Goal: Transaction & Acquisition: Purchase product/service

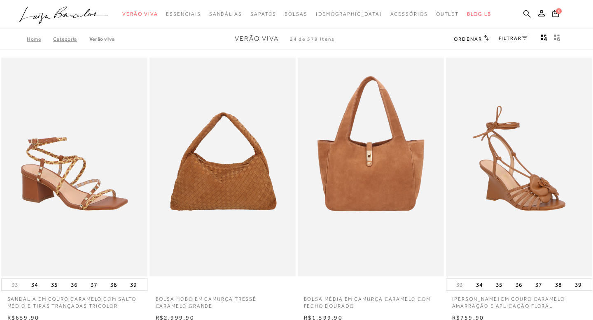
click at [524, 7] on ul ".a{fill-rule:evenodd;} Verão Viva Em alta Favoritos das Influenciadoras Apostas…" at bounding box center [290, 14] width 542 height 15
click at [524, 12] on icon at bounding box center [526, 13] width 7 height 7
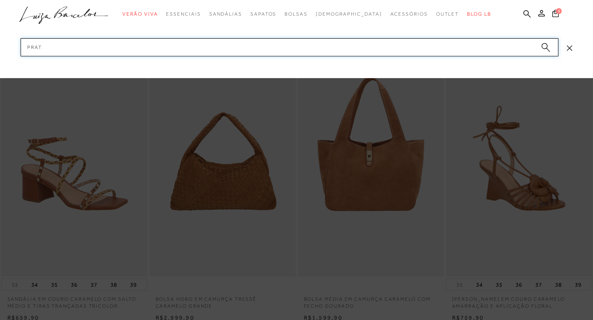
type input "prata"
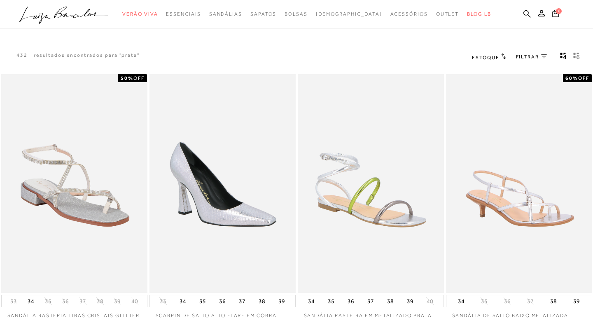
click at [498, 57] on span "Estoque" at bounding box center [485, 58] width 27 height 6
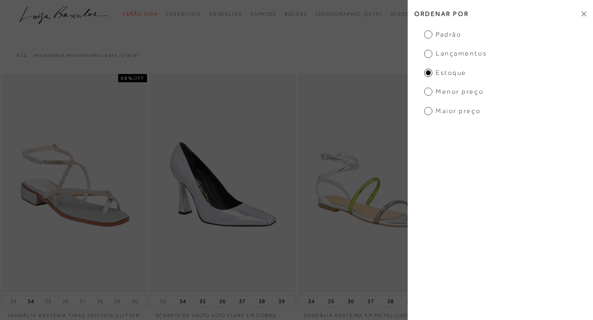
click at [579, 12] on h2 "Ordenar por" at bounding box center [500, 13] width 185 height 19
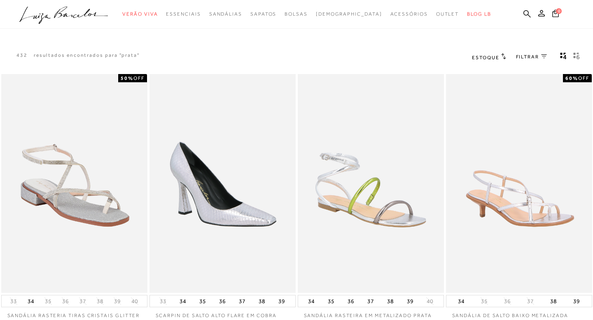
click at [548, 56] on div "Estoque Ordenar por Padrão 0" at bounding box center [527, 57] width 131 height 11
click at [544, 56] on icon at bounding box center [544, 56] width 6 height 4
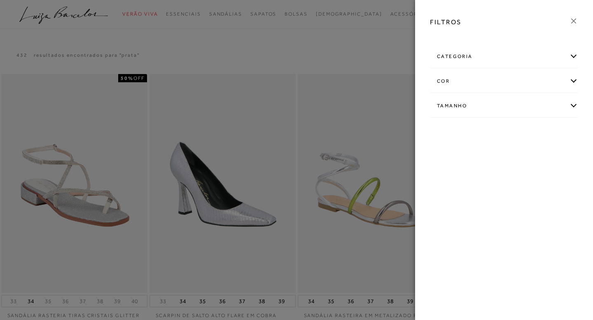
click at [545, 56] on div "categoria" at bounding box center [503, 57] width 147 height 22
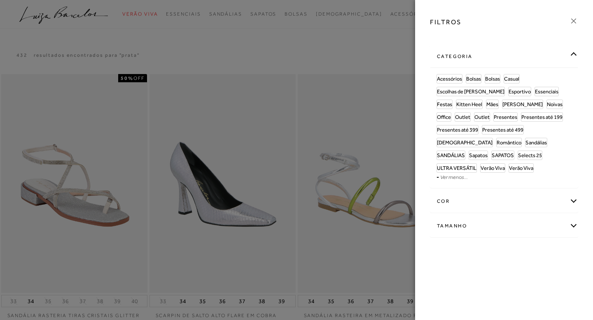
click at [447, 191] on div "cor" at bounding box center [503, 202] width 147 height 22
click at [525, 138] on link "Sandálias" at bounding box center [535, 142] width 21 height 9
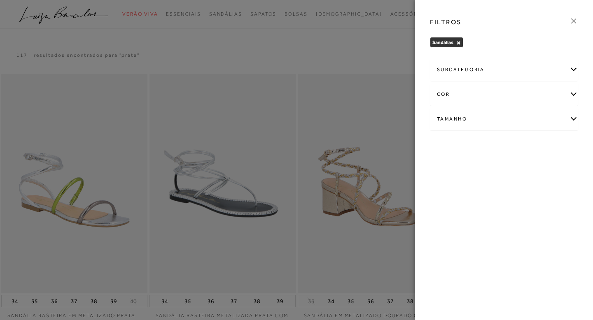
click at [575, 21] on icon at bounding box center [573, 20] width 9 height 9
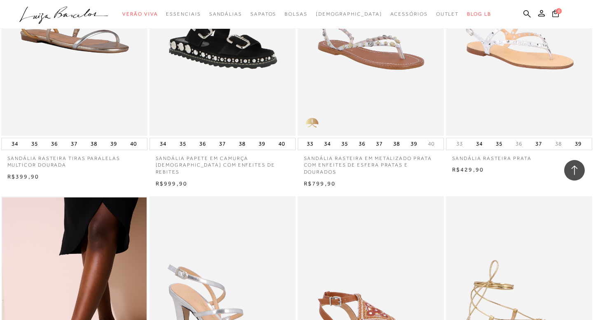
scroll to position [759, 0]
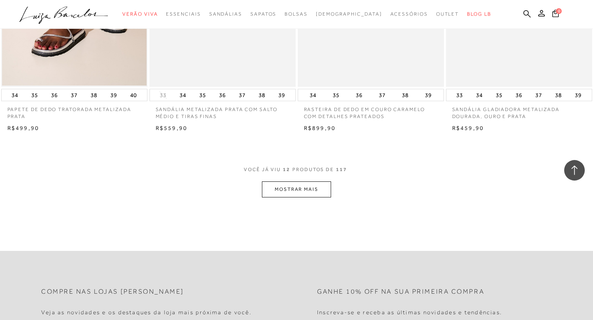
click at [310, 188] on button "MOSTRAR MAIS" at bounding box center [296, 190] width 69 height 16
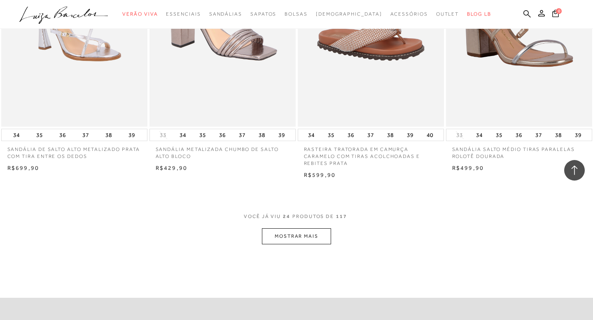
scroll to position [1634, 0]
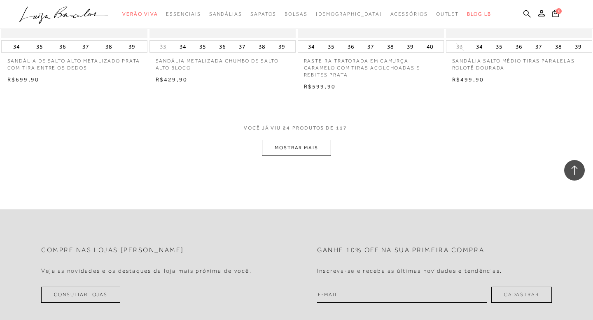
click at [309, 156] on button "MOSTRAR MAIS" at bounding box center [296, 148] width 69 height 16
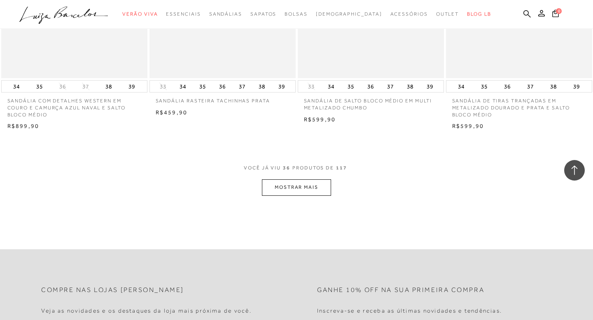
scroll to position [2423, 0]
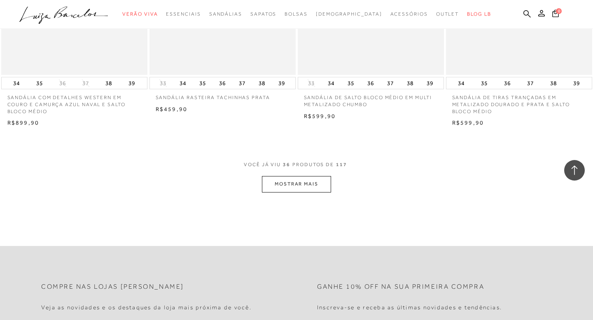
click at [302, 192] on button "MOSTRAR MAIS" at bounding box center [296, 184] width 69 height 16
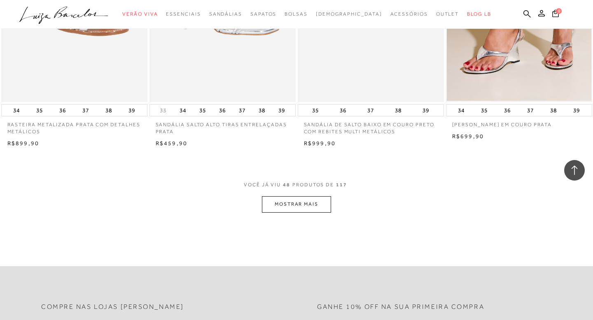
scroll to position [3238, 0]
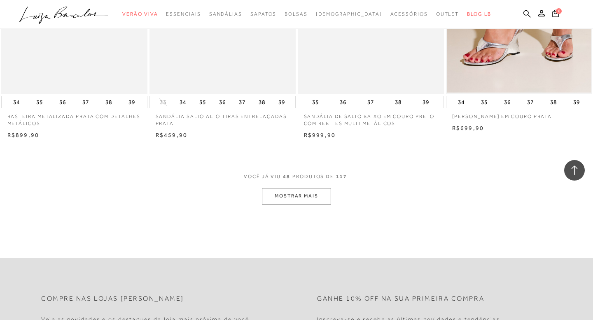
click at [301, 200] on button "MOSTRAR MAIS" at bounding box center [296, 196] width 69 height 16
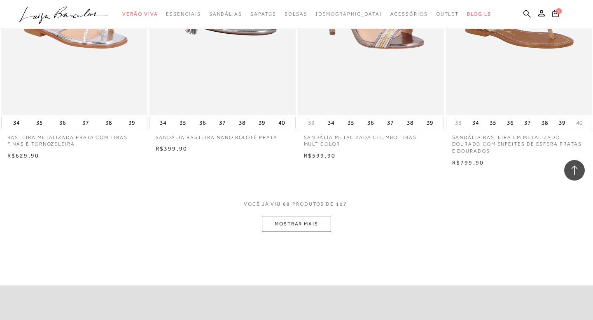
scroll to position [4058, 0]
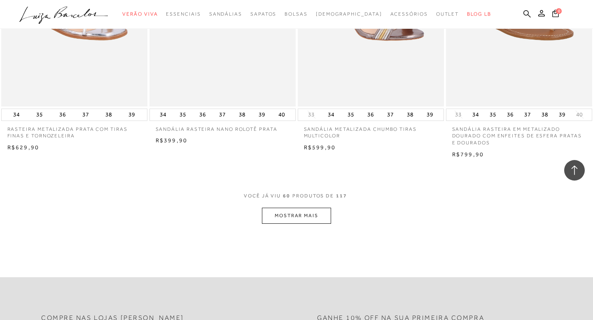
click at [295, 222] on button "MOSTRAR MAIS" at bounding box center [296, 216] width 69 height 16
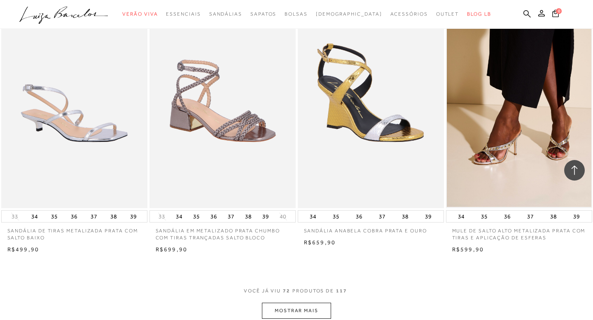
scroll to position [4782, 0]
click at [283, 313] on button "MOSTRAR MAIS" at bounding box center [296, 311] width 69 height 16
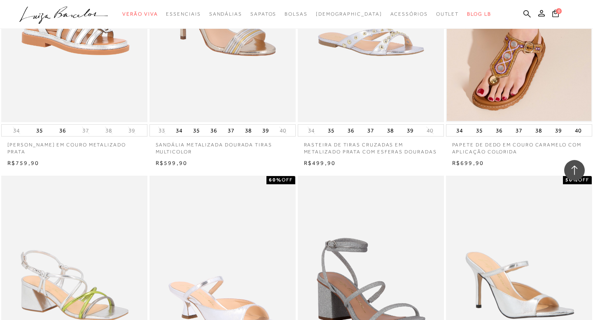
scroll to position [5510, 0]
